Goal: Obtain resource: Download file/media

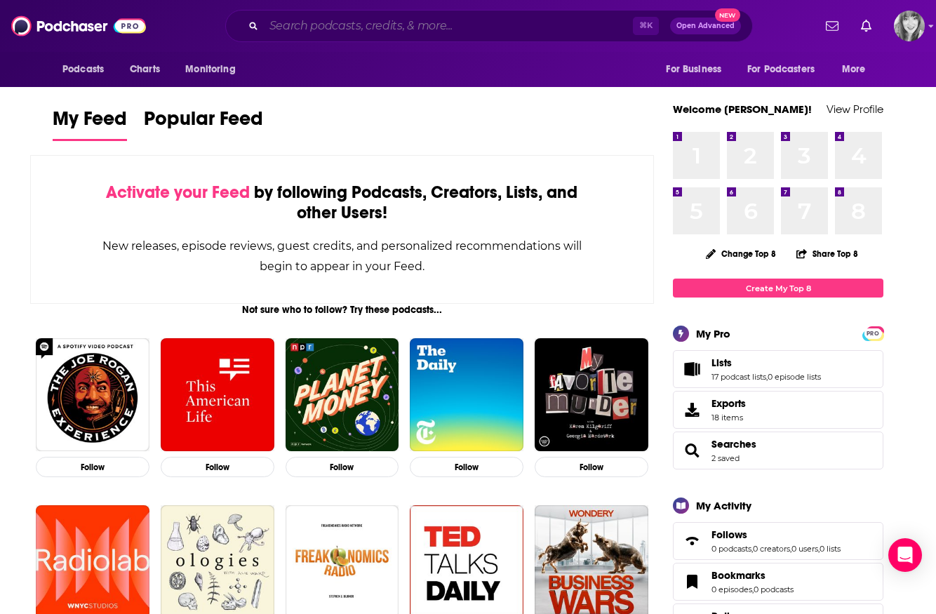
click at [288, 28] on input "Search podcasts, credits, & more..." at bounding box center [448, 26] width 369 height 22
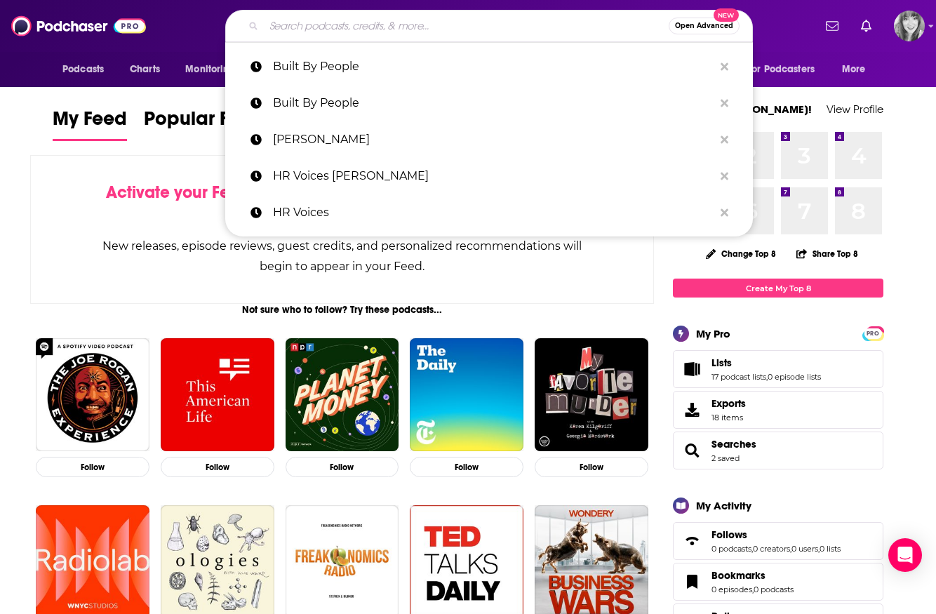
paste input "Unsportsmanlike by [PERSON_NAME], [PERSON_NAME] and [PERSON_NAME]"
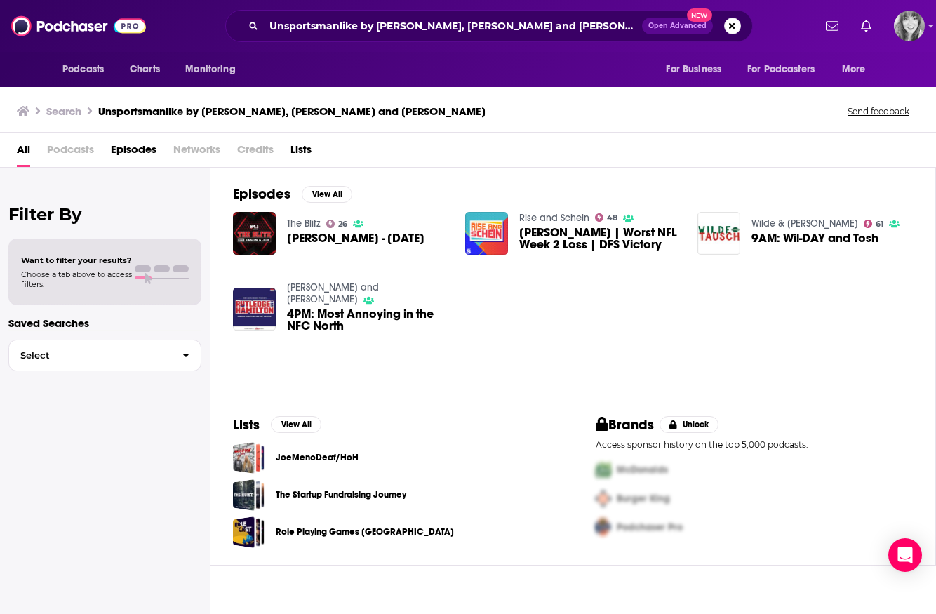
click at [77, 154] on span "Podcasts" at bounding box center [70, 152] width 47 height 29
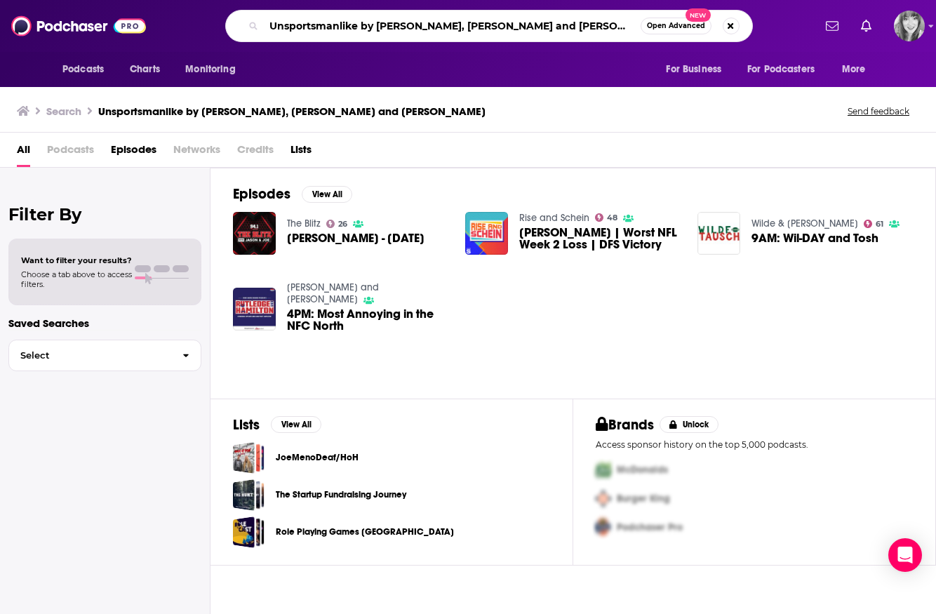
drag, startPoint x: 359, startPoint y: 27, endPoint x: 670, endPoint y: 29, distance: 311.5
click at [670, 29] on div "Unsportsmanlike by [PERSON_NAME], [PERSON_NAME] and [PERSON_NAME] Open Advanced…" at bounding box center [489, 26] width 528 height 32
type input "Unsportsmanlike"
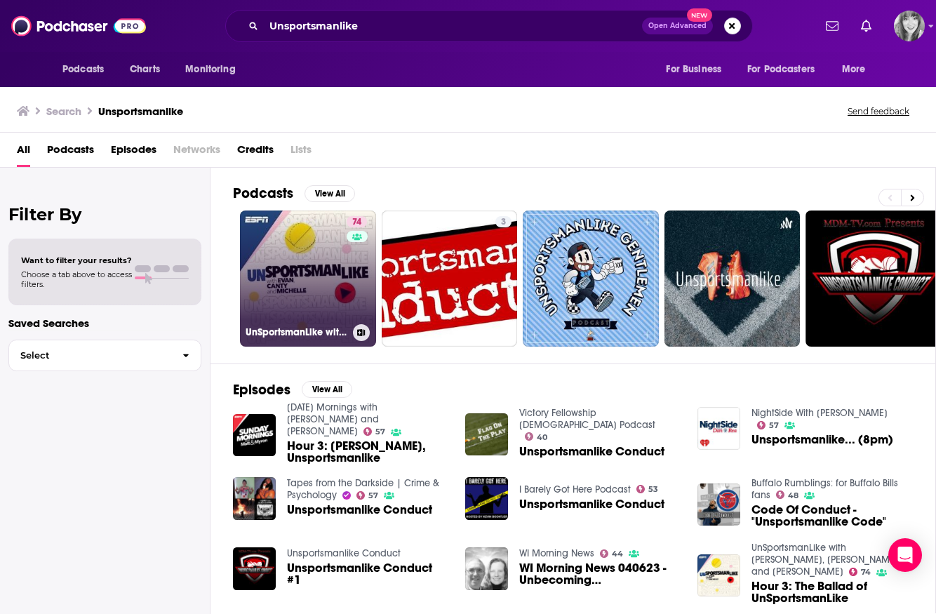
click at [260, 253] on link "74 UnSportsmanLike with [PERSON_NAME], [PERSON_NAME], and [PERSON_NAME]" at bounding box center [308, 278] width 136 height 136
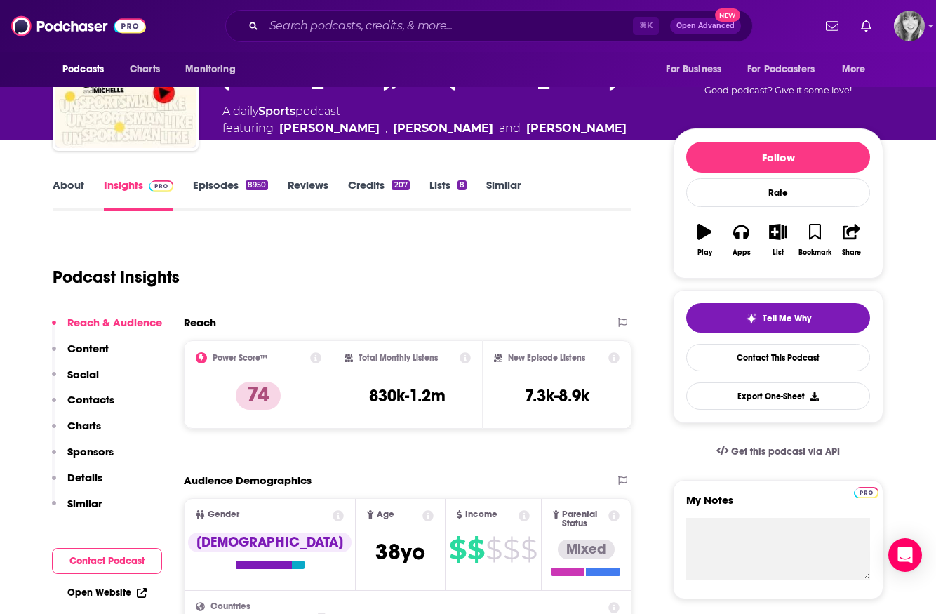
scroll to position [112, 0]
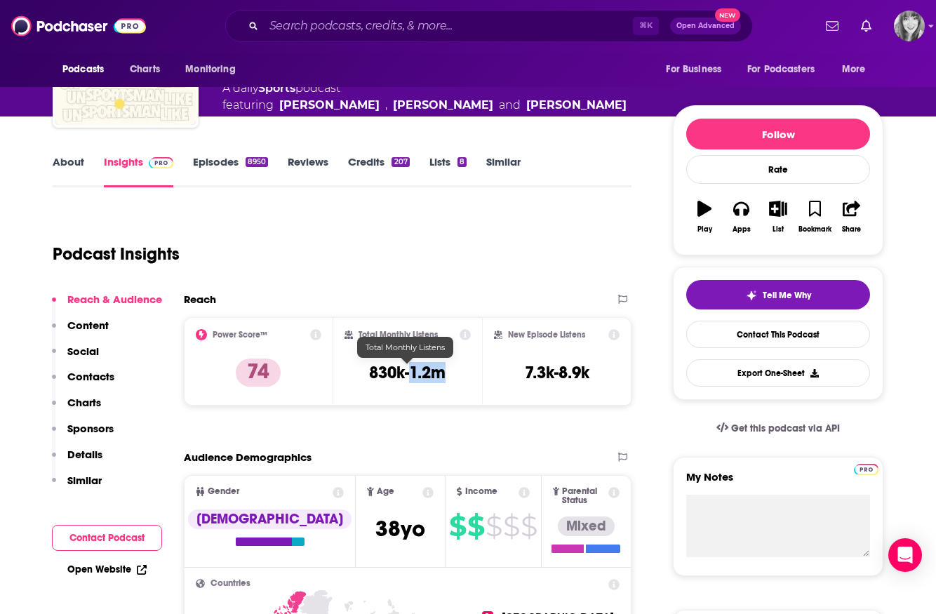
drag, startPoint x: 451, startPoint y: 374, endPoint x: 411, endPoint y: 373, distance: 40.0
click at [411, 373] on div "Total Monthly Listens 830k-1.2m" at bounding box center [407, 361] width 127 height 65
copy h3 "1.2m"
click at [782, 372] on button "Export One-Sheet" at bounding box center [778, 372] width 184 height 27
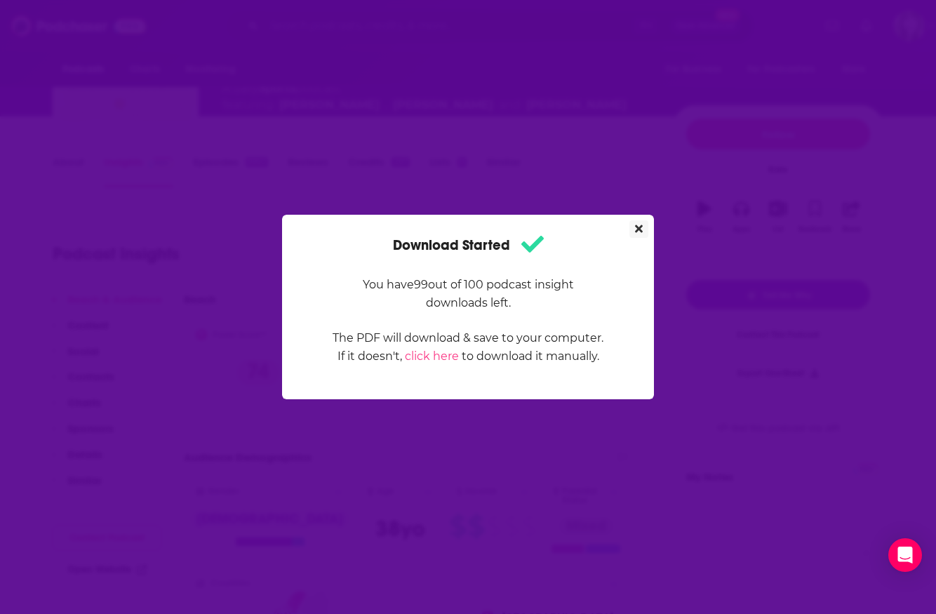
scroll to position [0, 0]
click at [554, 176] on div "Download Started You have 99 out of 100 podcast insight downloads left. The PDF…" at bounding box center [468, 307] width 936 height 614
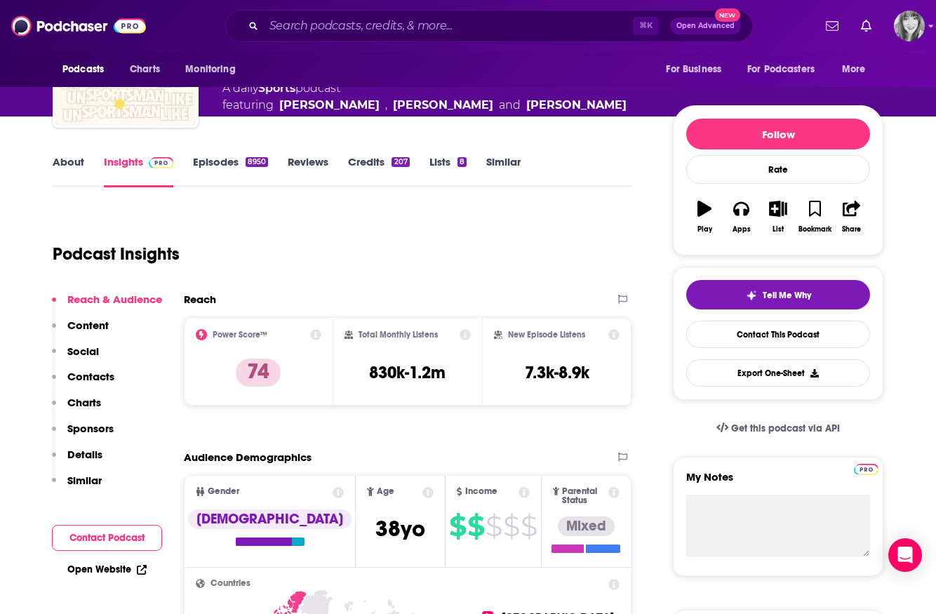
scroll to position [112, 0]
